Goal: Check status: Check status

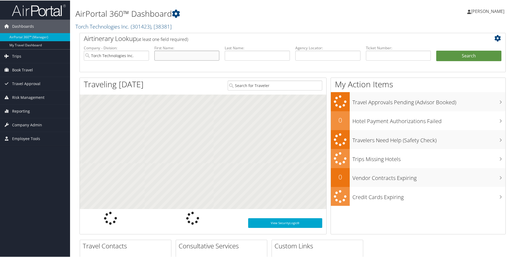
click at [169, 55] on input "text" at bounding box center [186, 55] width 65 height 10
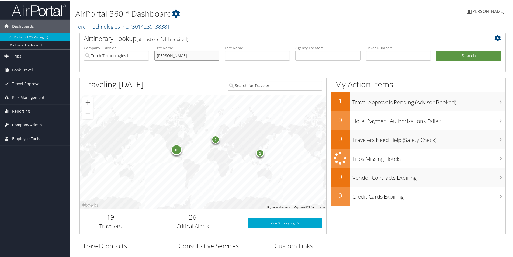
type input "[PERSON_NAME]"
type input "m"
type input "napoleon"
click at [465, 47] on ul "Company - Division: Torch Technologies Inc. First Name: lashon Last Name: napol…" at bounding box center [292, 58] width 423 height 27
click at [470, 54] on button "Search" at bounding box center [468, 55] width 65 height 11
